Goal: Task Accomplishment & Management: Complete application form

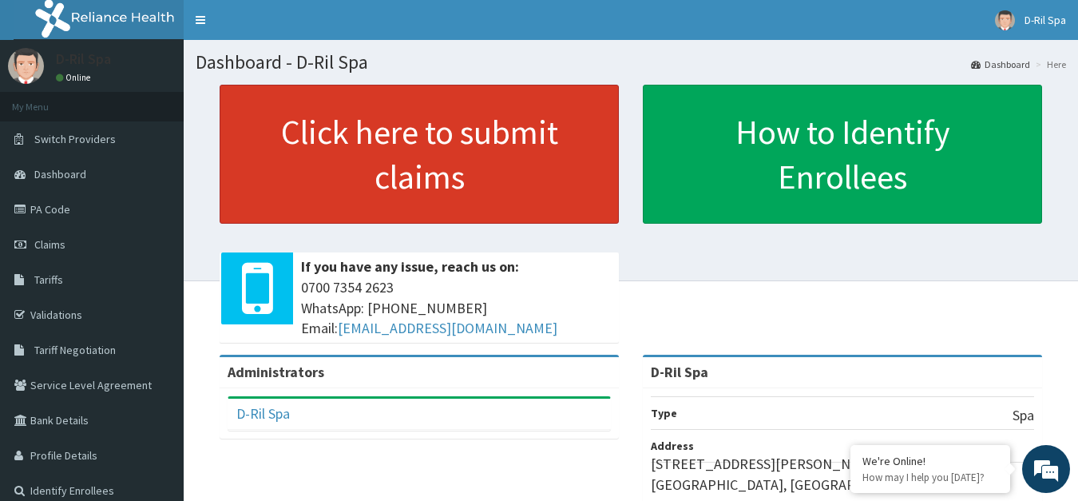
click at [454, 142] on link "Click here to submit claims" at bounding box center [419, 154] width 399 height 139
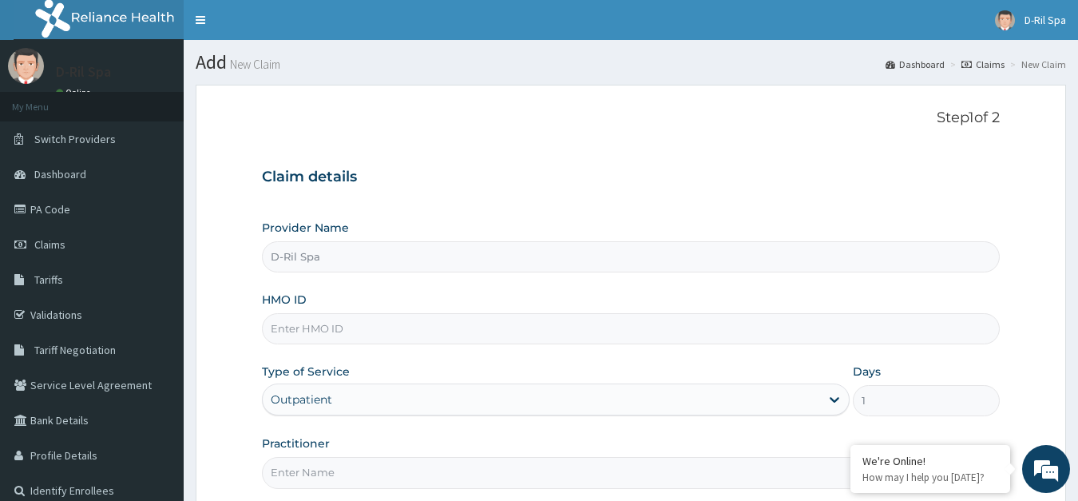
click at [348, 324] on input "HMO ID" at bounding box center [631, 328] width 739 height 31
click at [314, 330] on input "HMO ID" at bounding box center [631, 328] width 739 height 31
type input "0"
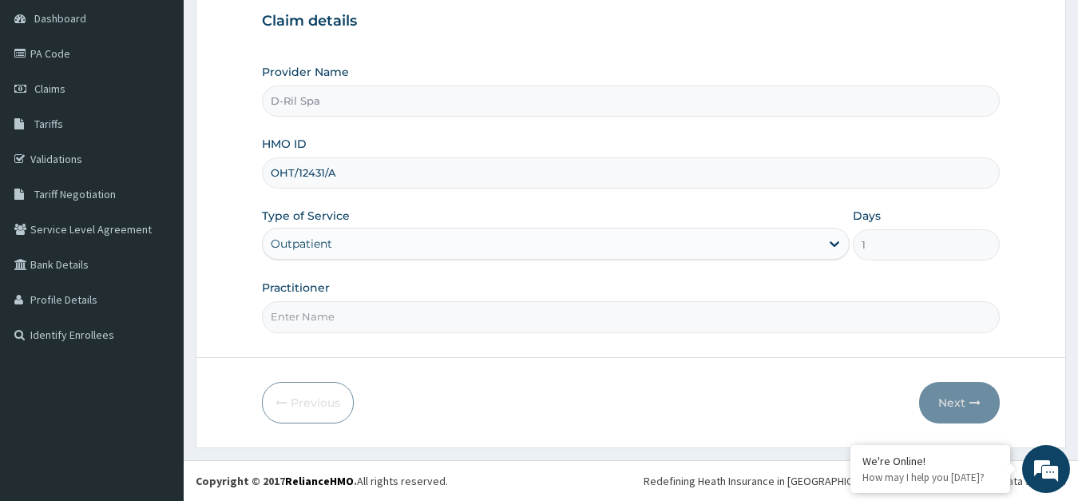
type input "OHT/12431/A"
click at [400, 309] on input "Practitioner" at bounding box center [631, 316] width 739 height 31
type input "DR BOLANLE"
click at [960, 405] on button "Next" at bounding box center [959, 403] width 81 height 42
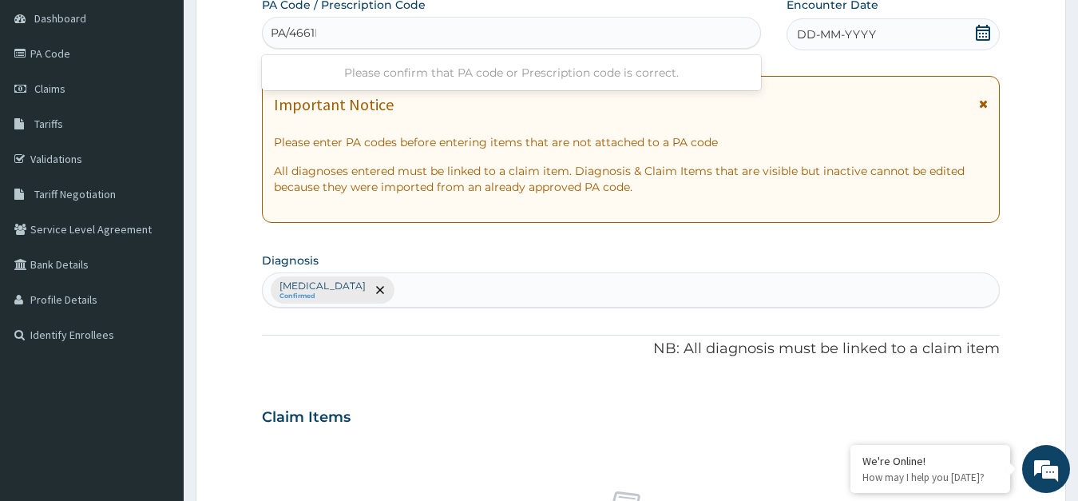
type input "PA/4661FF"
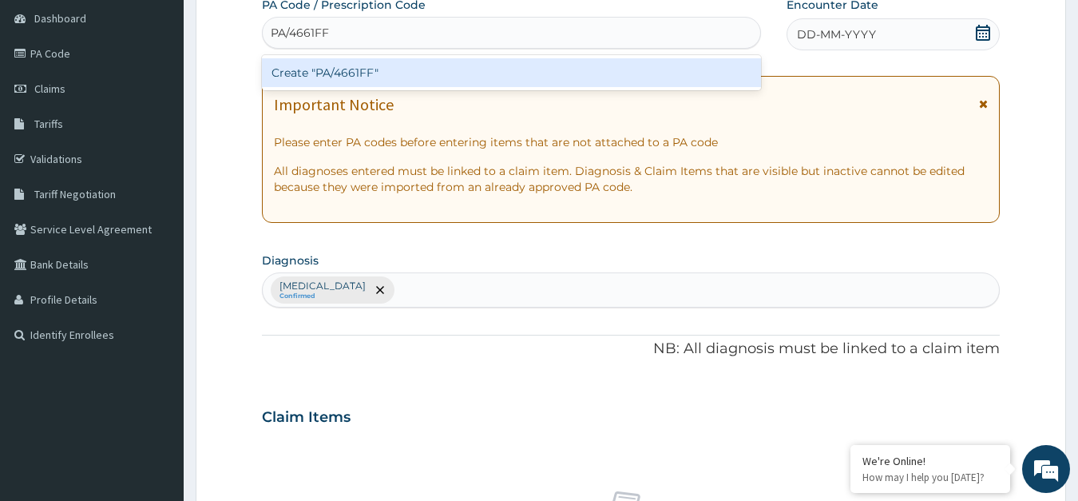
click at [497, 66] on div "Create "PA/4661FF"" at bounding box center [511, 72] width 499 height 29
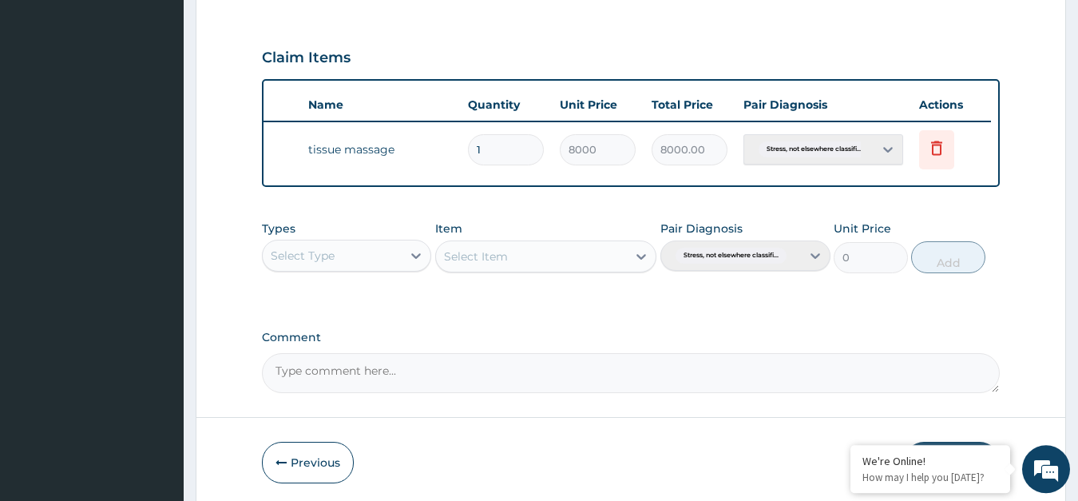
scroll to position [575, 0]
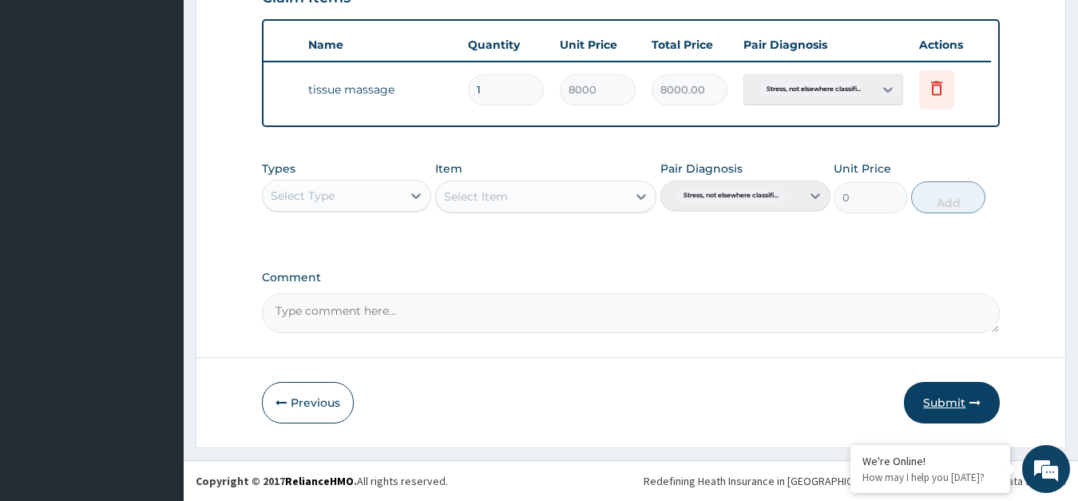
click at [956, 405] on button "Submit" at bounding box center [952, 403] width 96 height 42
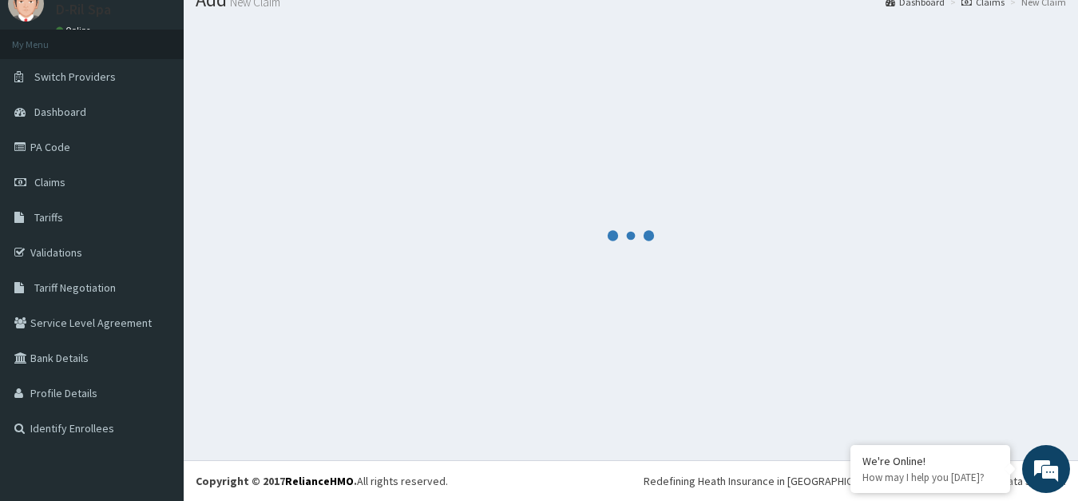
scroll to position [62, 0]
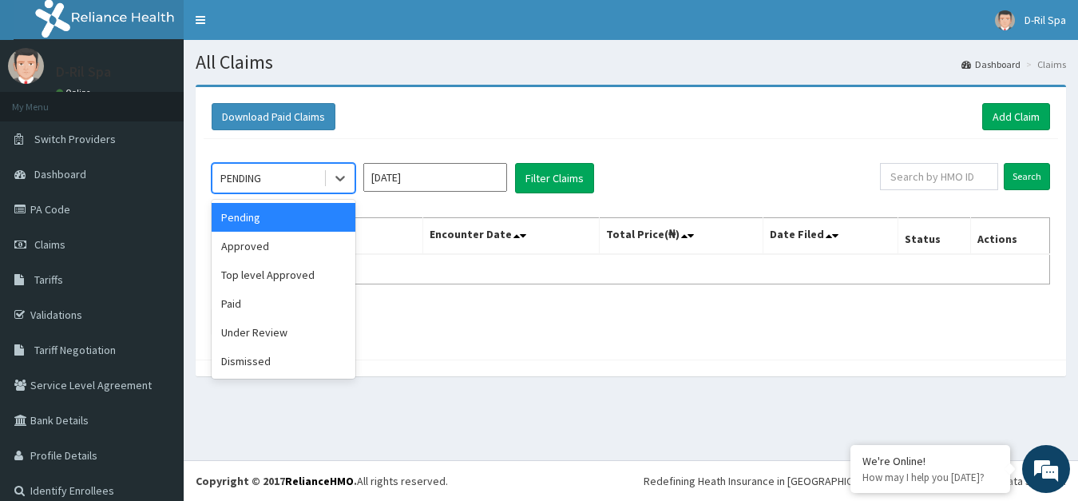
click at [294, 327] on div "Under Review" at bounding box center [284, 332] width 144 height 29
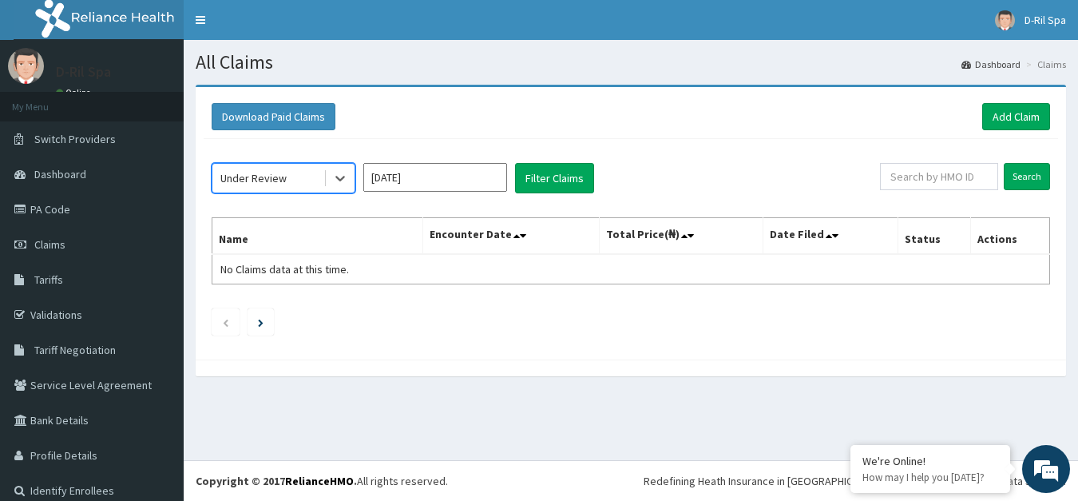
click at [578, 194] on div "option Under Review, selected. Select is focused ,type to refine list, press Do…" at bounding box center [631, 245] width 854 height 212
click at [576, 168] on button "Filter Claims" at bounding box center [554, 178] width 79 height 30
